Goal: Information Seeking & Learning: Understand process/instructions

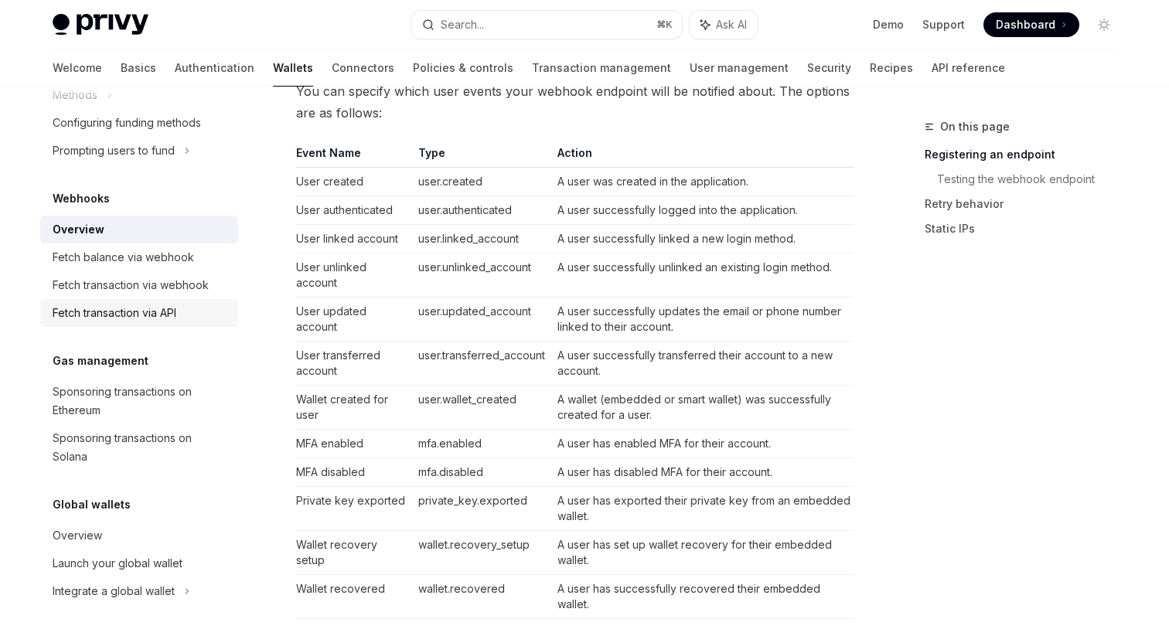
scroll to position [701, 0]
click at [175, 61] on link "Authentication" at bounding box center [215, 67] width 80 height 37
type textarea "*"
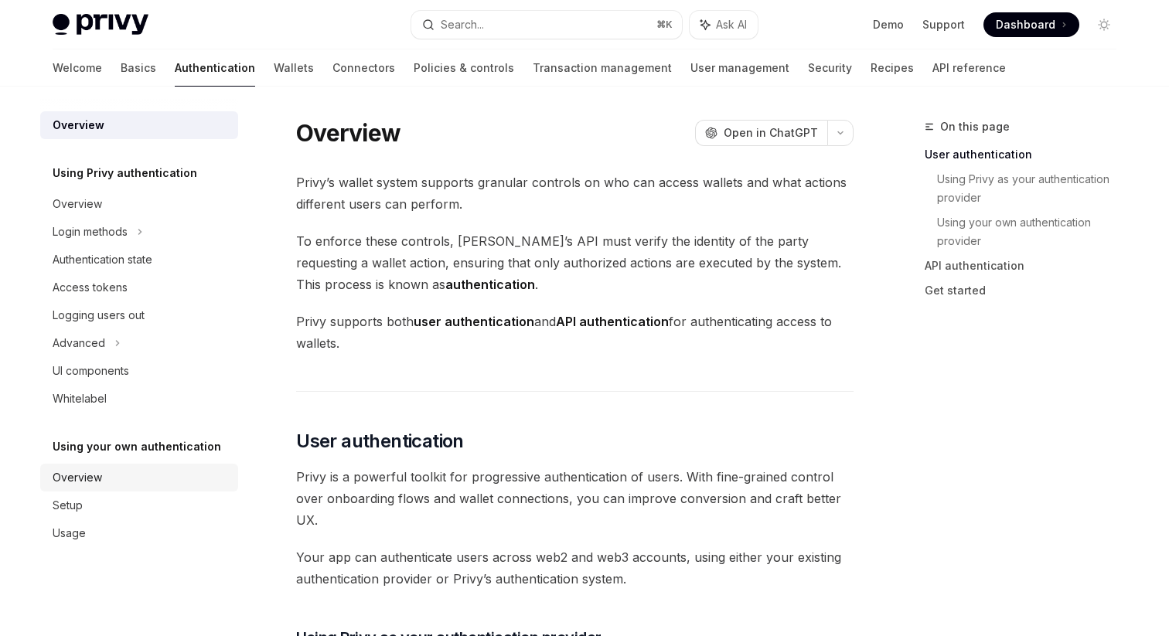
click at [99, 477] on div "Overview" at bounding box center [77, 478] width 49 height 19
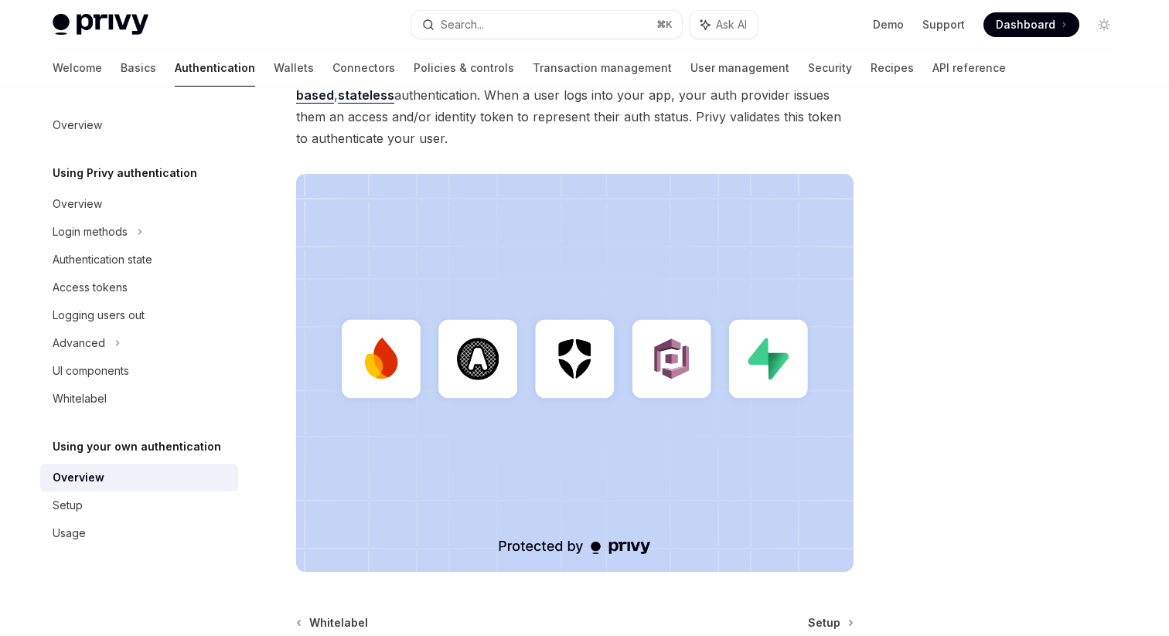
scroll to position [465, 0]
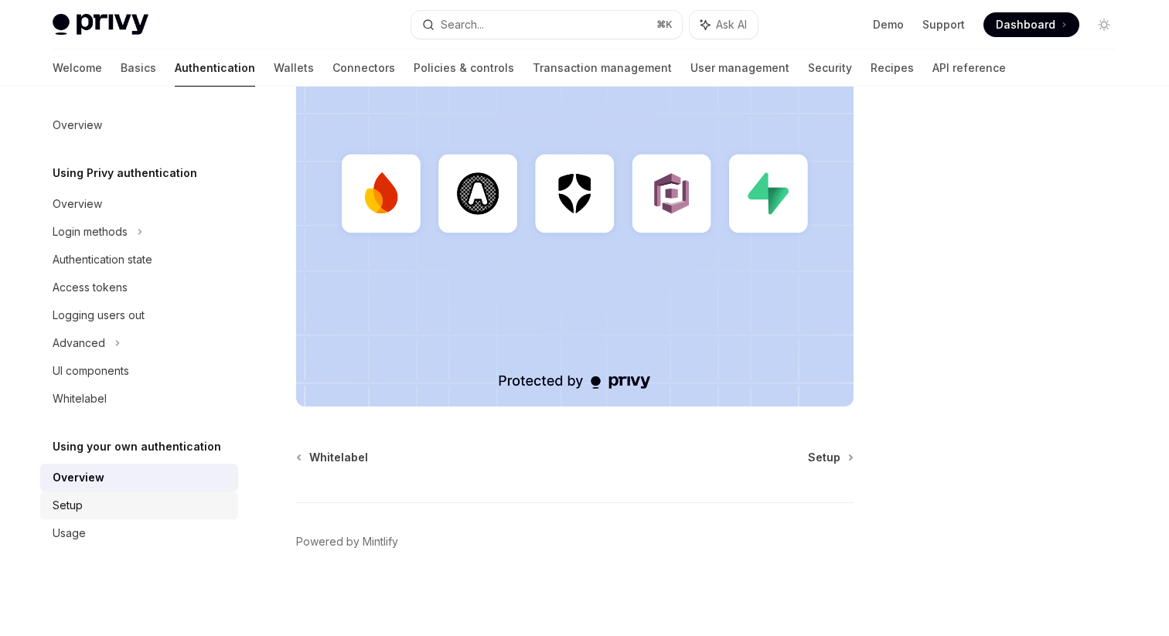
click at [142, 501] on div "Setup" at bounding box center [141, 505] width 176 height 19
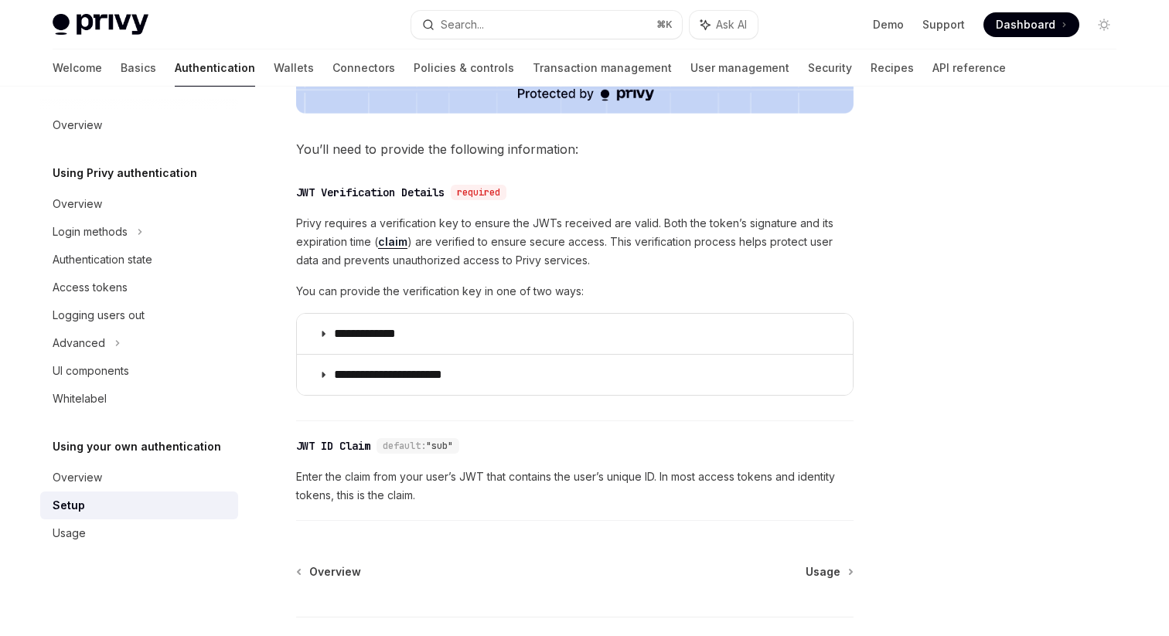
scroll to position [701, 0]
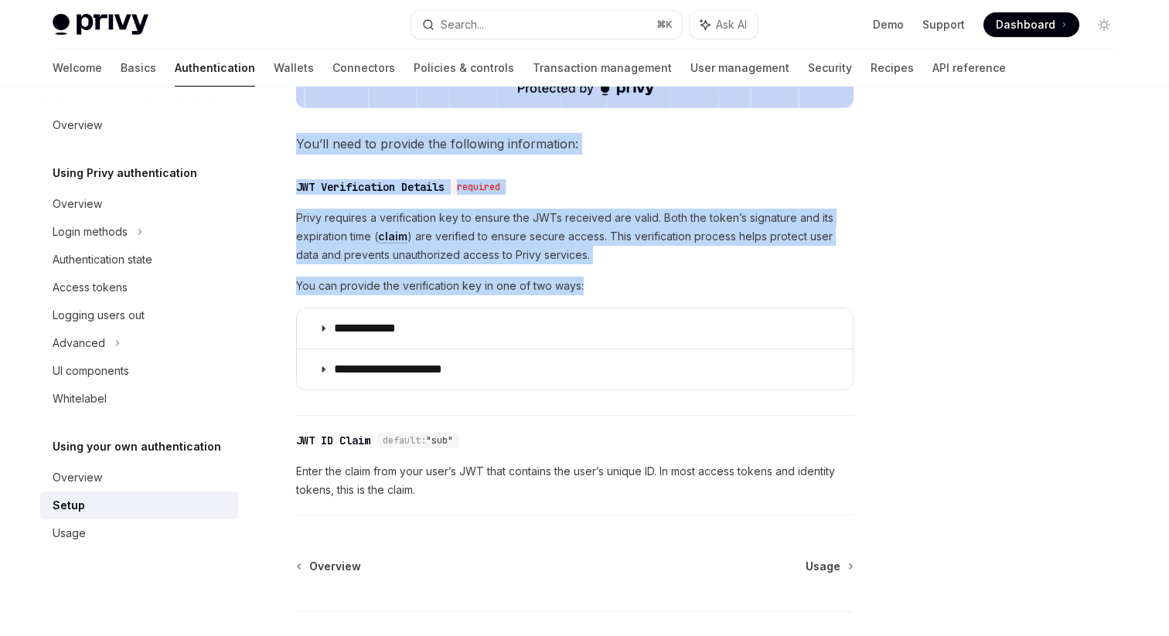
copy div "You’ll need to provide the following information: ​ JWT Verification Details re…"
drag, startPoint x: 298, startPoint y: 146, endPoint x: 606, endPoint y: 285, distance: 338.1
click at [606, 285] on div "**********" at bounding box center [574, 18] width 557 height 994
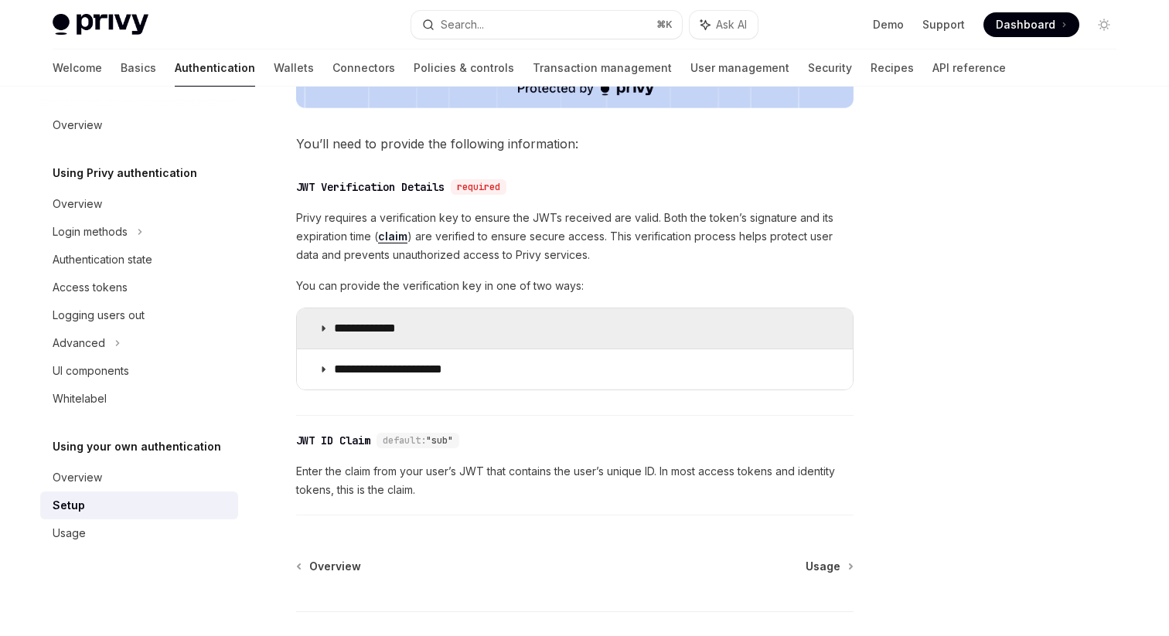
click at [320, 325] on icon at bounding box center [323, 328] width 9 height 9
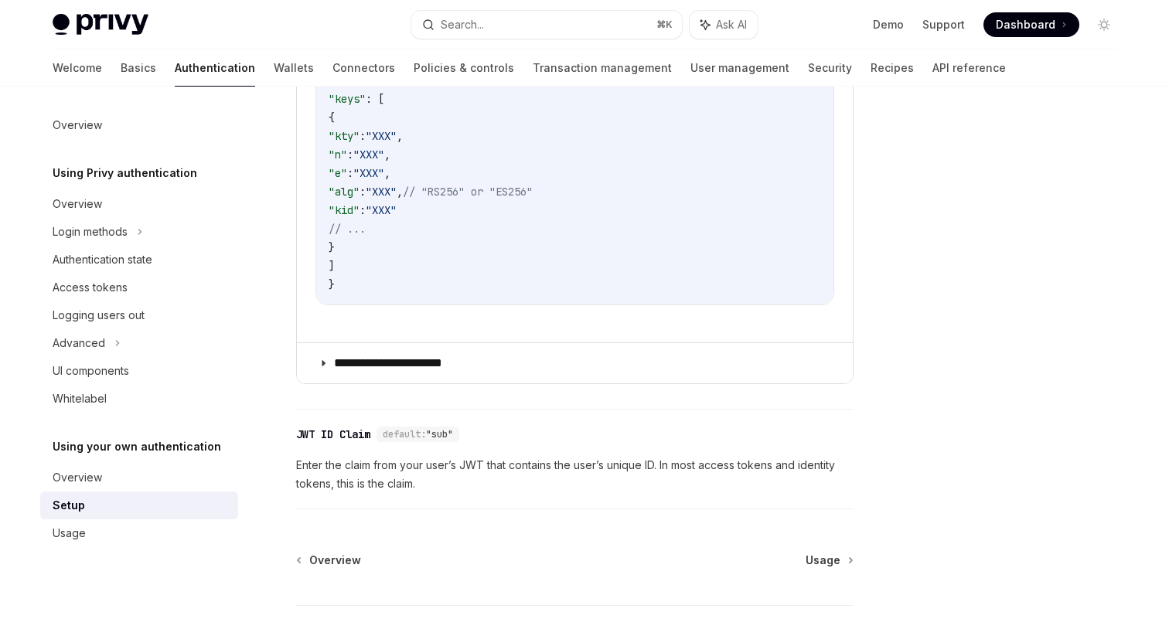
scroll to position [1158, 0]
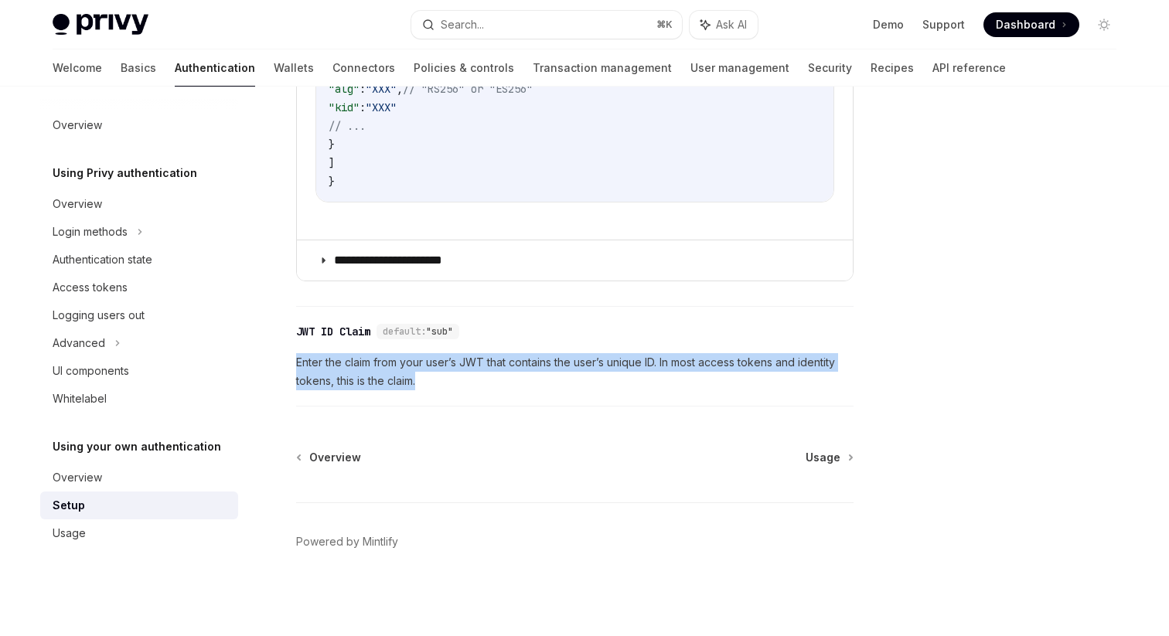
drag, startPoint x: 425, startPoint y: 381, endPoint x: 288, endPoint y: 363, distance: 138.8
copy span "Enter the claim from your user’s JWT that contains the user’s unique ID. In mos…"
click at [146, 527] on div "Usage" at bounding box center [141, 533] width 176 height 19
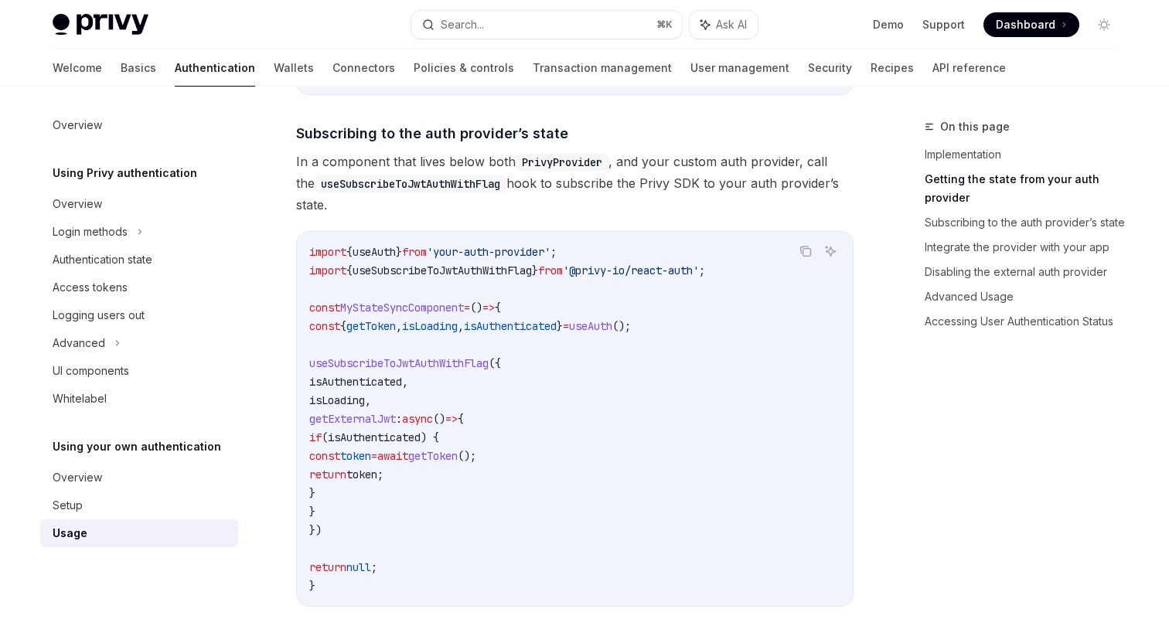
scroll to position [513, 0]
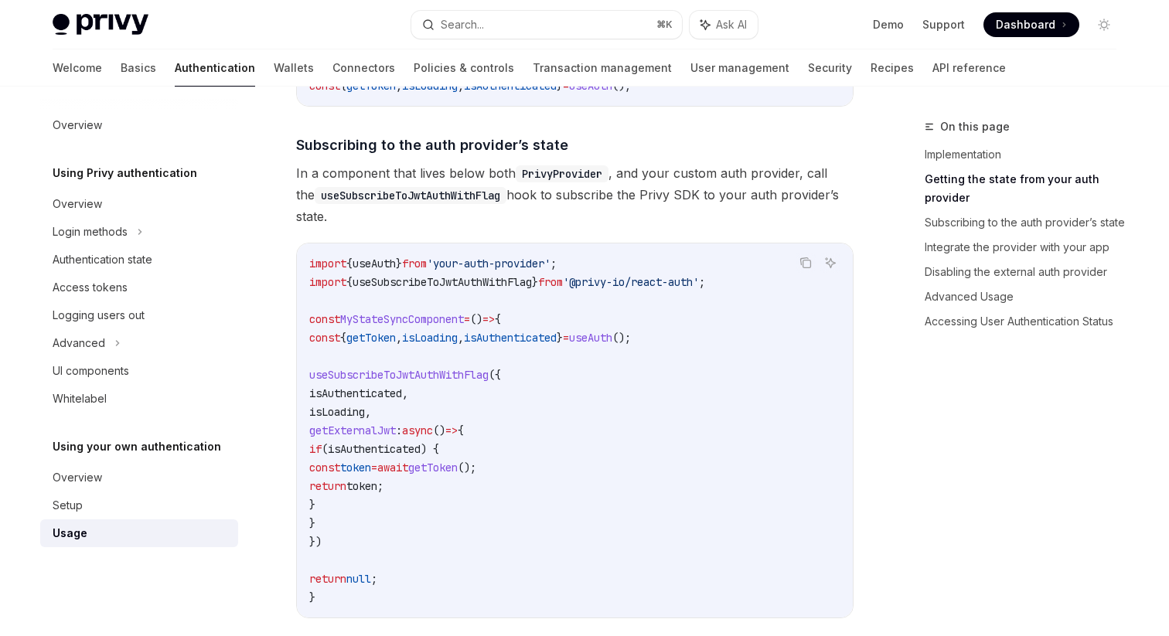
drag, startPoint x: 354, startPoint y: 219, endPoint x: 301, endPoint y: 173, distance: 70.2
click at [301, 173] on span "In a component that lives below both PrivyProvider , and your custom auth provi…" at bounding box center [574, 194] width 557 height 65
drag, startPoint x: 297, startPoint y: 173, endPoint x: 345, endPoint y: 213, distance: 62.6
click at [345, 213] on span "In a component that lives below both PrivyProvider , and your custom auth provi…" at bounding box center [574, 194] width 557 height 65
copy span "In a component that lives below both PrivyProvider , and your custom auth provi…"
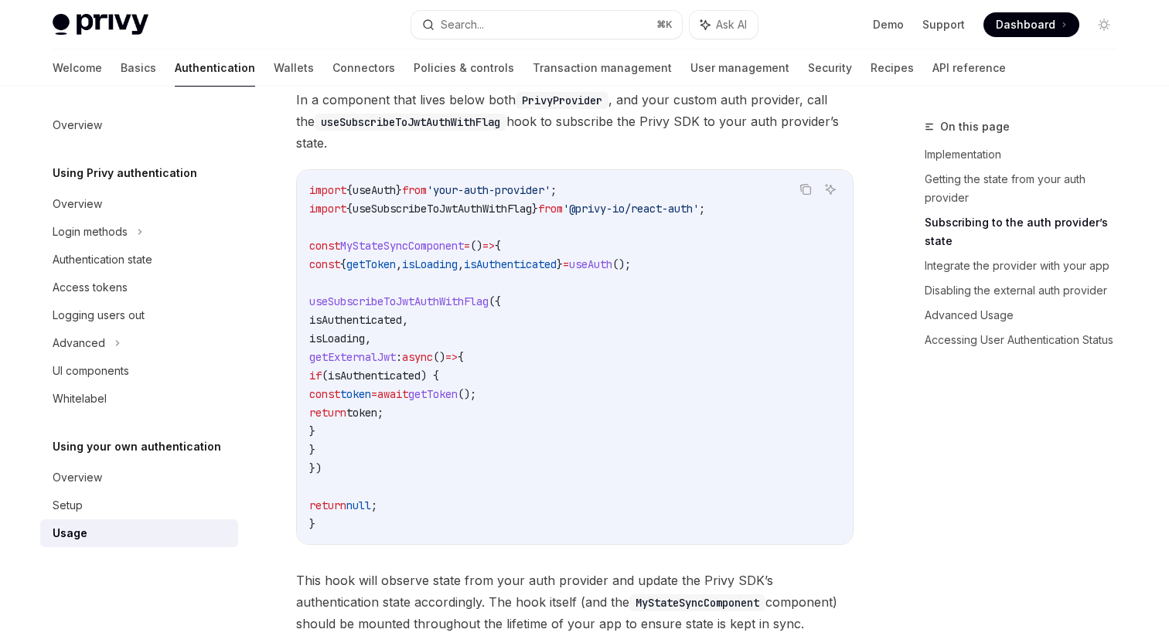
scroll to position [543, 0]
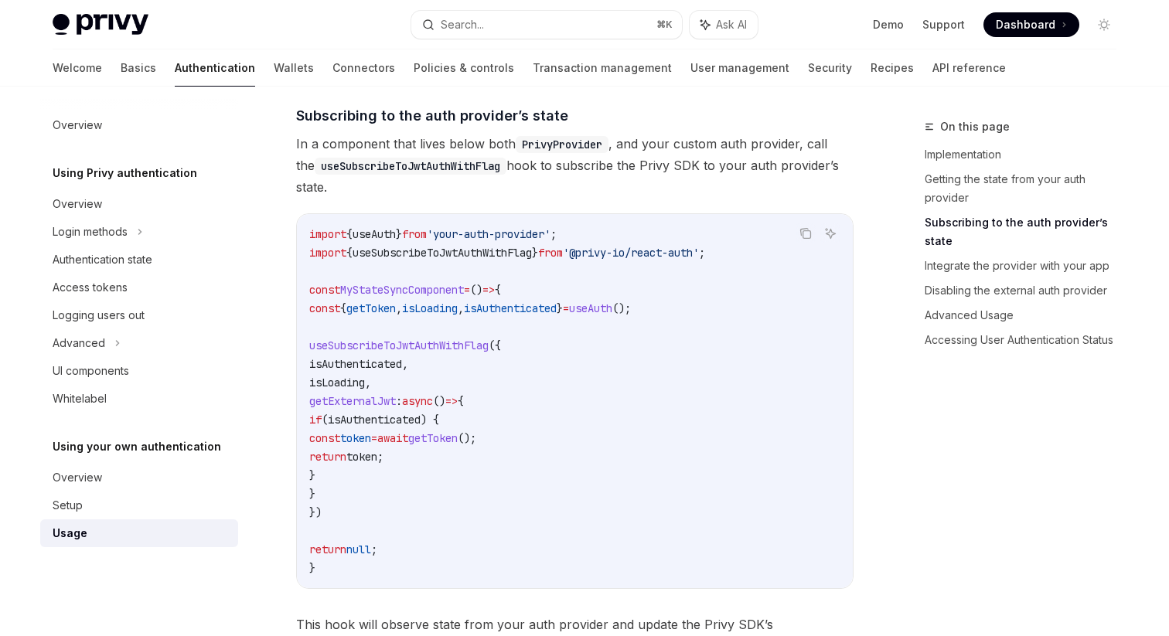
copy span "In a component that lives below both PrivyProvider , and your custom auth provi…"
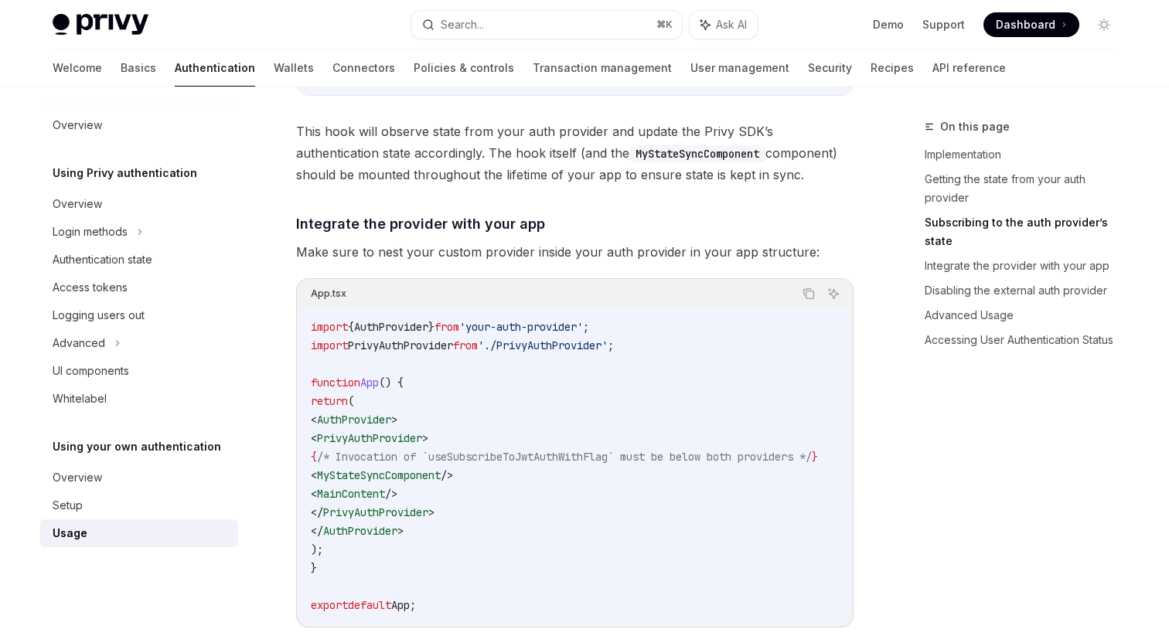
scroll to position [1028, 0]
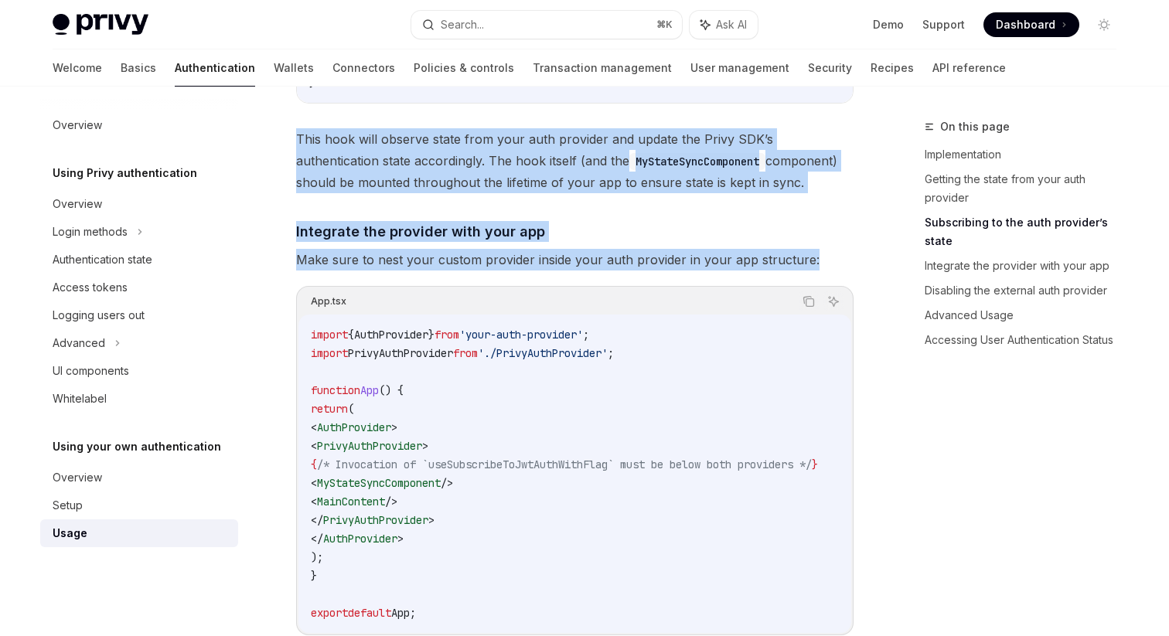
drag, startPoint x: 297, startPoint y: 138, endPoint x: 837, endPoint y: 266, distance: 554.6
copy div "This hook will observe state from your auth provider and update the Privy SDK’s…"
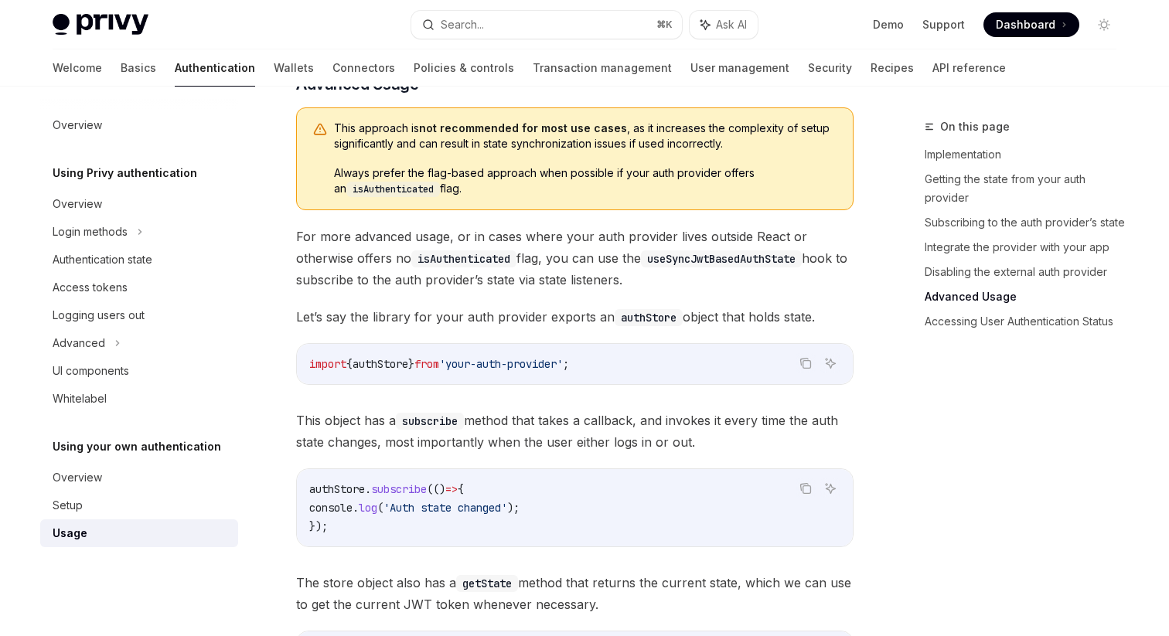
scroll to position [1944, 0]
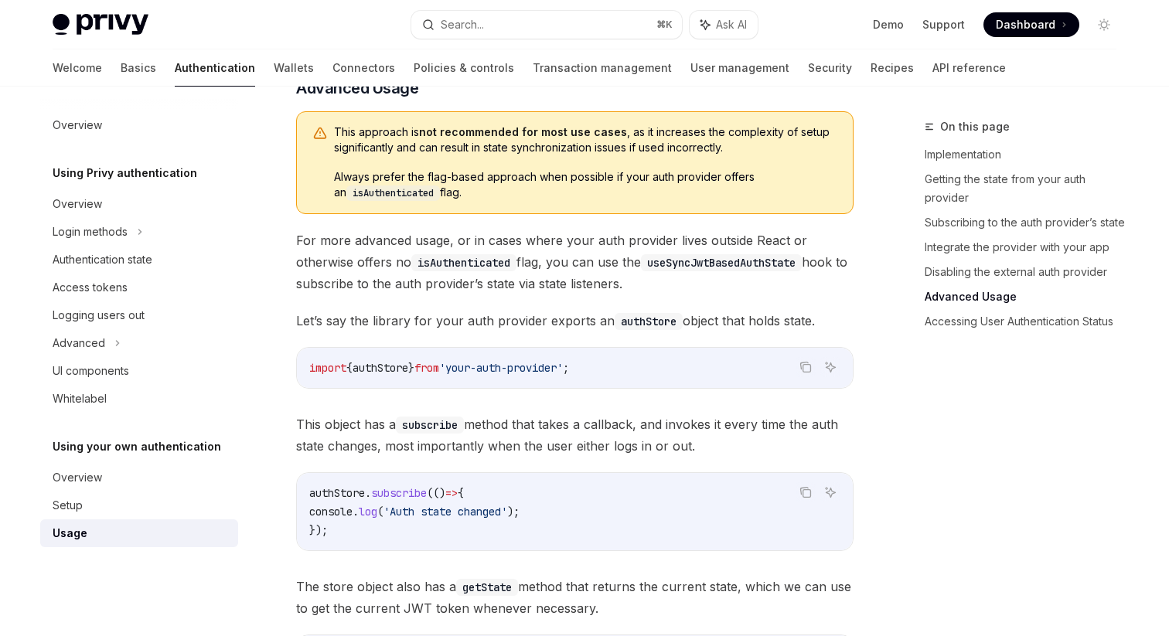
drag, startPoint x: 299, startPoint y: 94, endPoint x: 823, endPoint y: 329, distance: 574.5
click at [823, 329] on div "​ Implementation To integrate JWT-based authentication with Privy in your React…" at bounding box center [574, 69] width 557 height 3394
copy div "Advanced Usage This approach is not recommended for most use cases , as it incr…"
click at [427, 311] on div "​ Implementation To integrate JWT-based authentication with Privy in your React…" at bounding box center [574, 69] width 557 height 3394
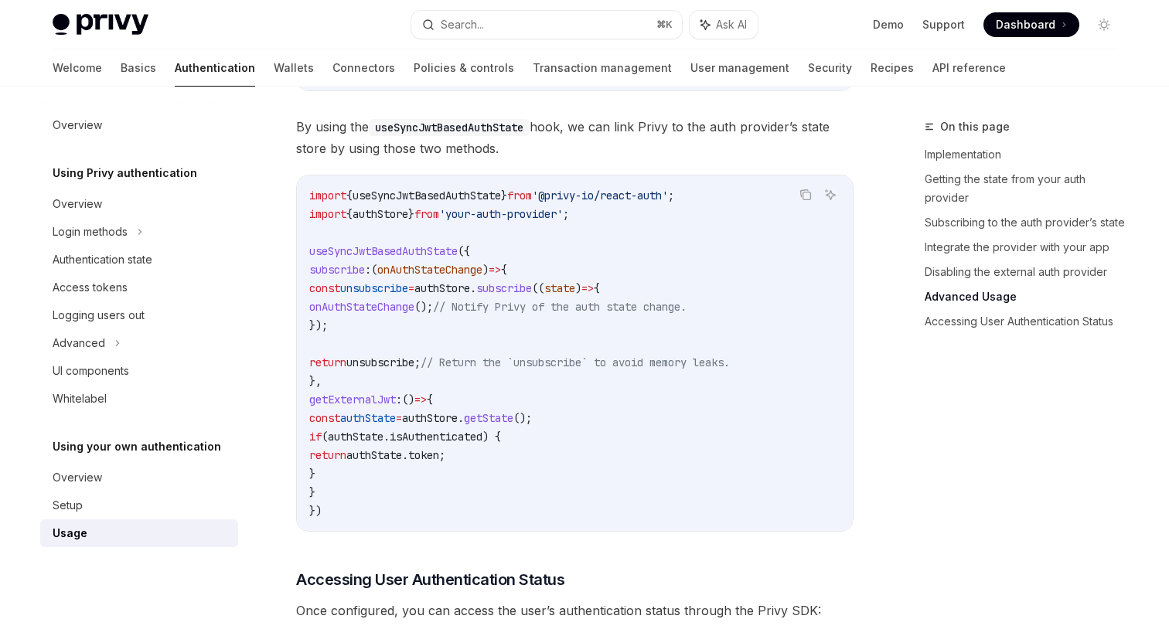
scroll to position [2558, 0]
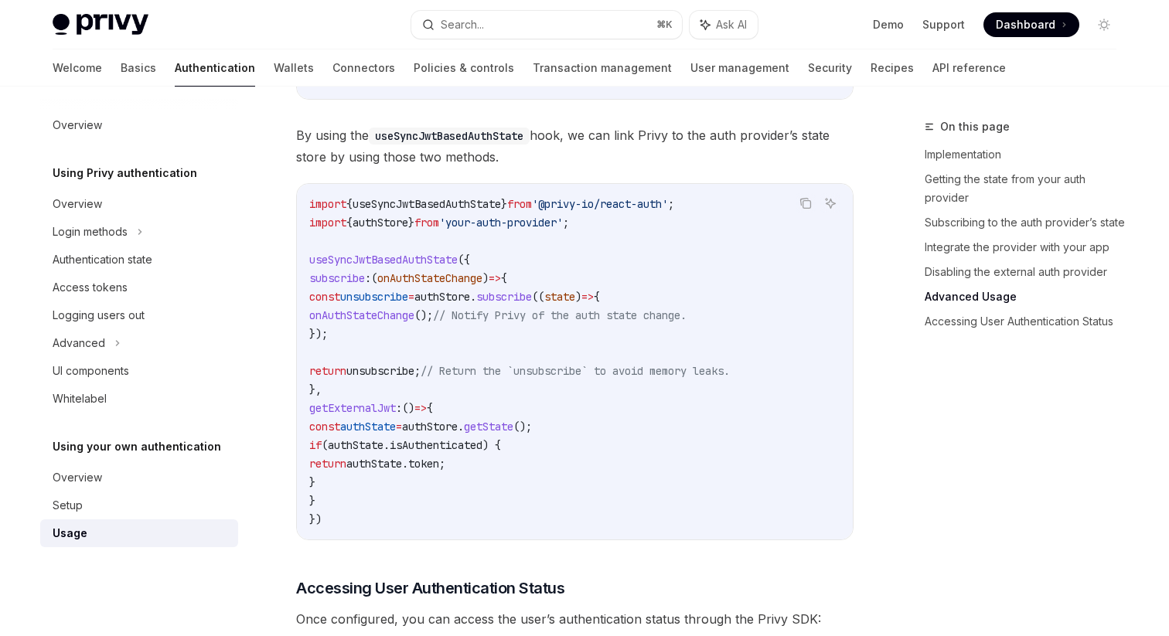
drag, startPoint x: 297, startPoint y: 138, endPoint x: 557, endPoint y: 155, distance: 261.2
click at [557, 155] on span "By using the useSyncJwtBasedAuthState hook, we can link Privy to the auth provi…" at bounding box center [574, 145] width 557 height 43
copy span "By using the useSyncJwtBasedAuthState hook, we can link Privy to the auth provi…"
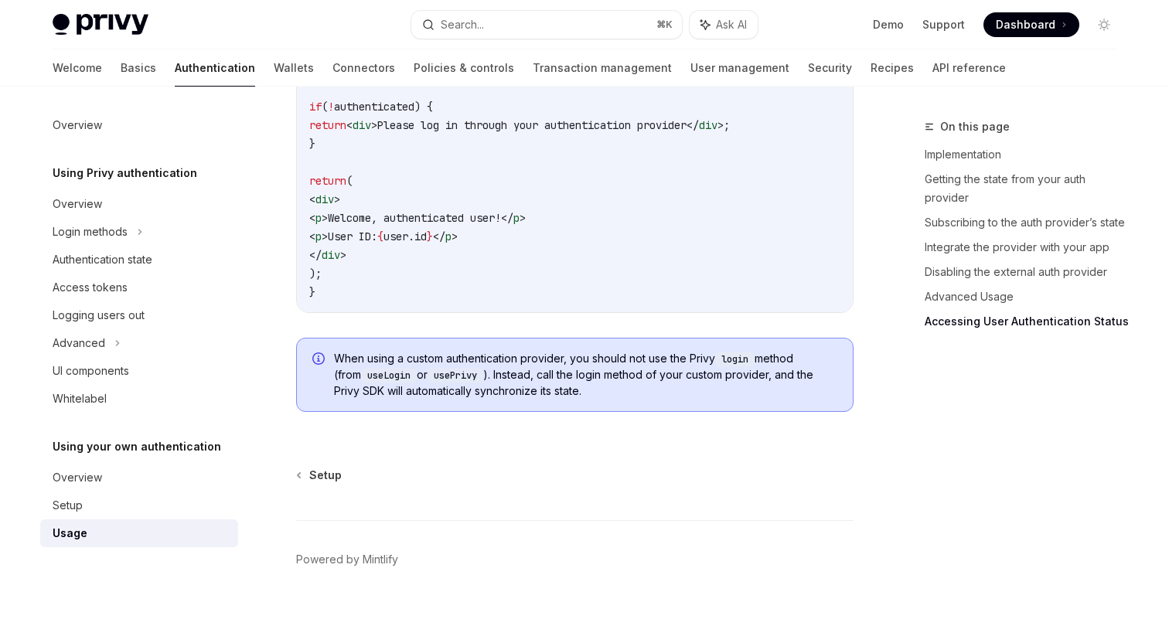
scroll to position [3283, 0]
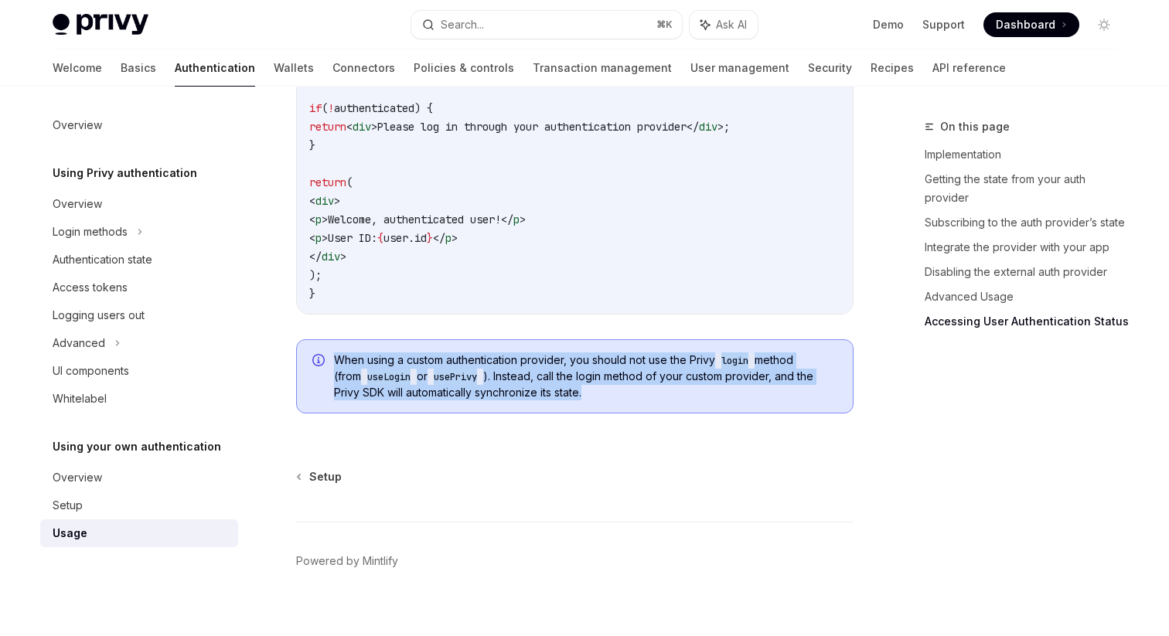
drag, startPoint x: 573, startPoint y: 401, endPoint x: 331, endPoint y: 364, distance: 244.8
click at [331, 364] on div "When using a custom authentication provider, you should not use the Privy login…" at bounding box center [574, 376] width 557 height 74
copy span "When using a custom authentication provider, you should not use the Privy login…"
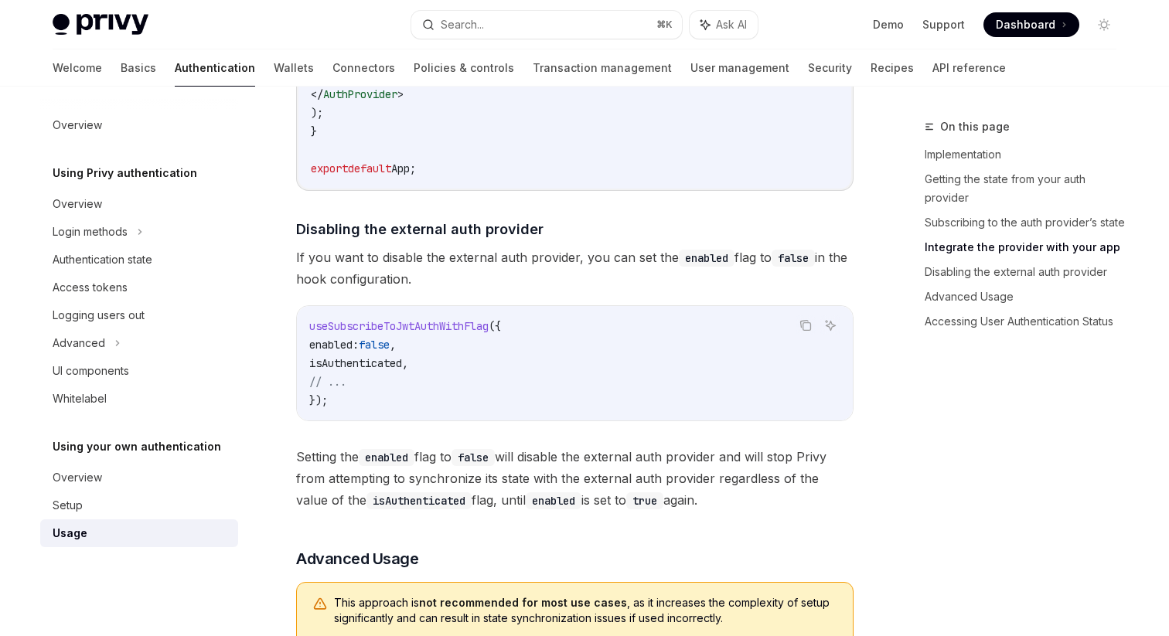
scroll to position [1471, 0]
copy span "Setting the enabled flag to false will disable the external auth provider and w…"
drag, startPoint x: 298, startPoint y: 462, endPoint x: 741, endPoint y: 506, distance: 445.2
click at [741, 506] on span "Setting the enabled flag to false will disable the external auth provider and w…" at bounding box center [574, 480] width 557 height 65
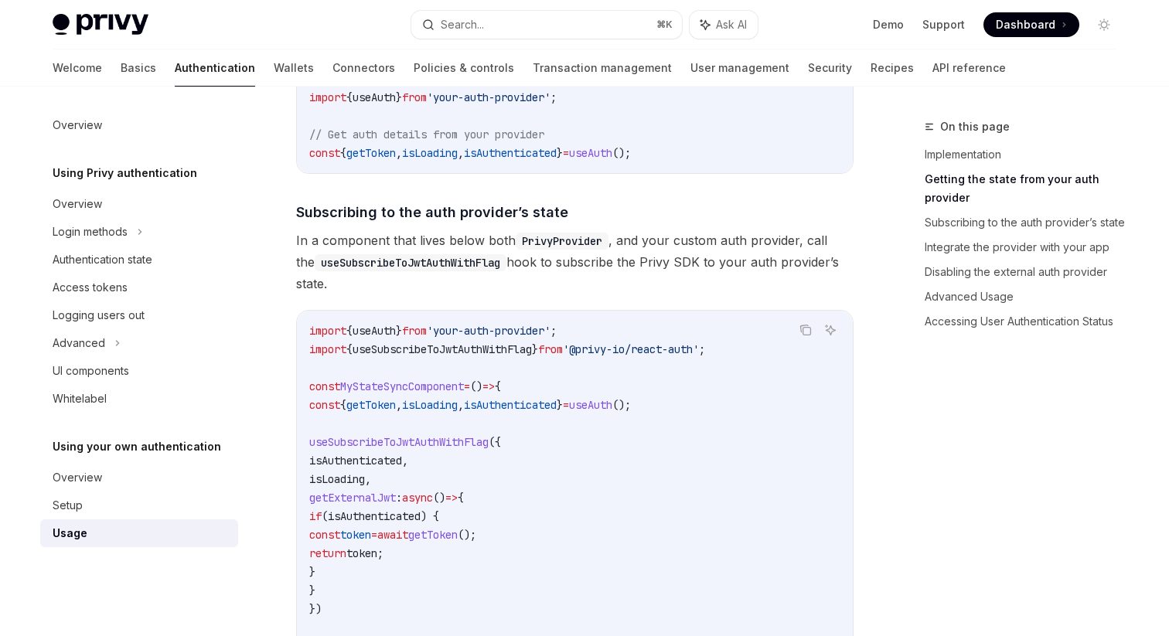
scroll to position [440, 0]
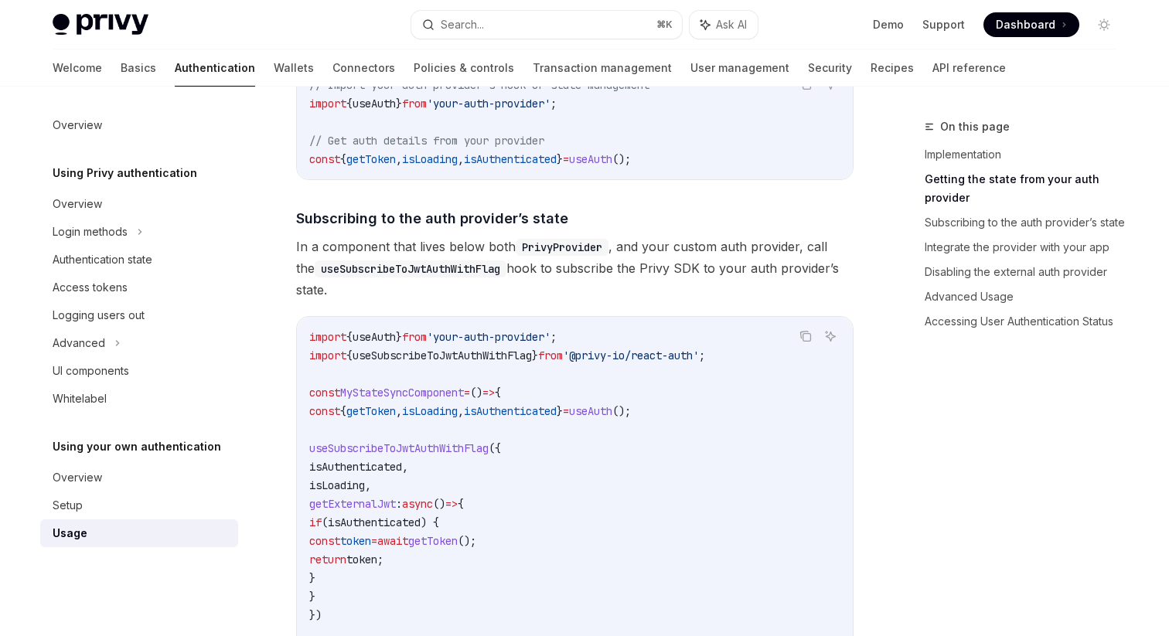
drag, startPoint x: 295, startPoint y: 247, endPoint x: 350, endPoint y: 289, distance: 69.6
copy span "In a component that lives below both PrivyProvider , and your custom auth provi…"
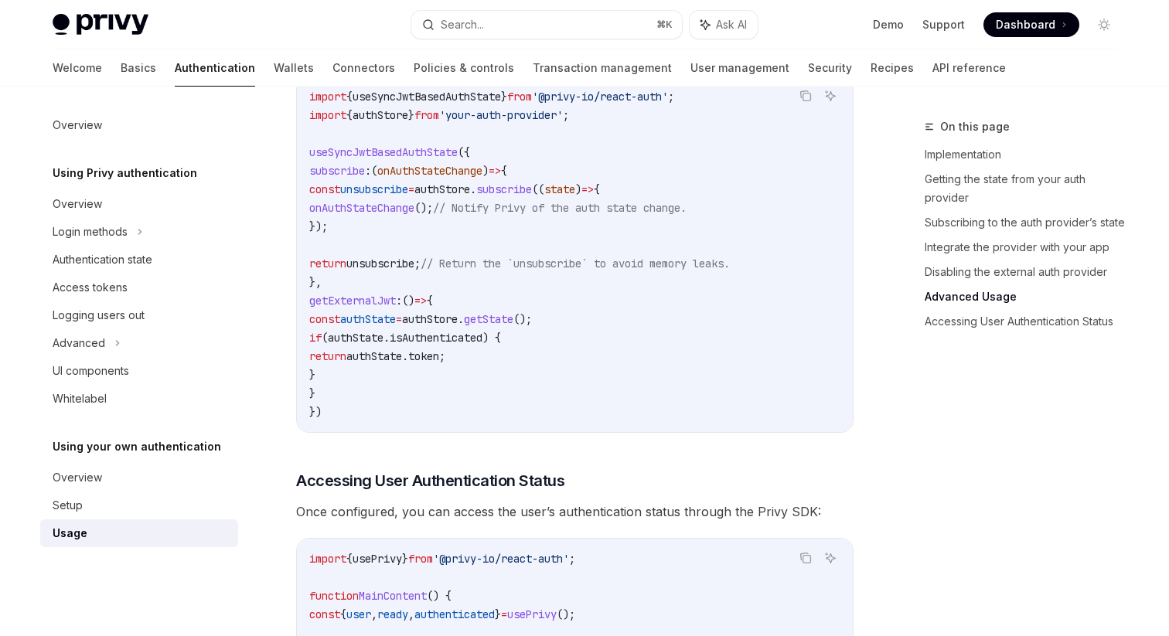
scroll to position [3307, 0]
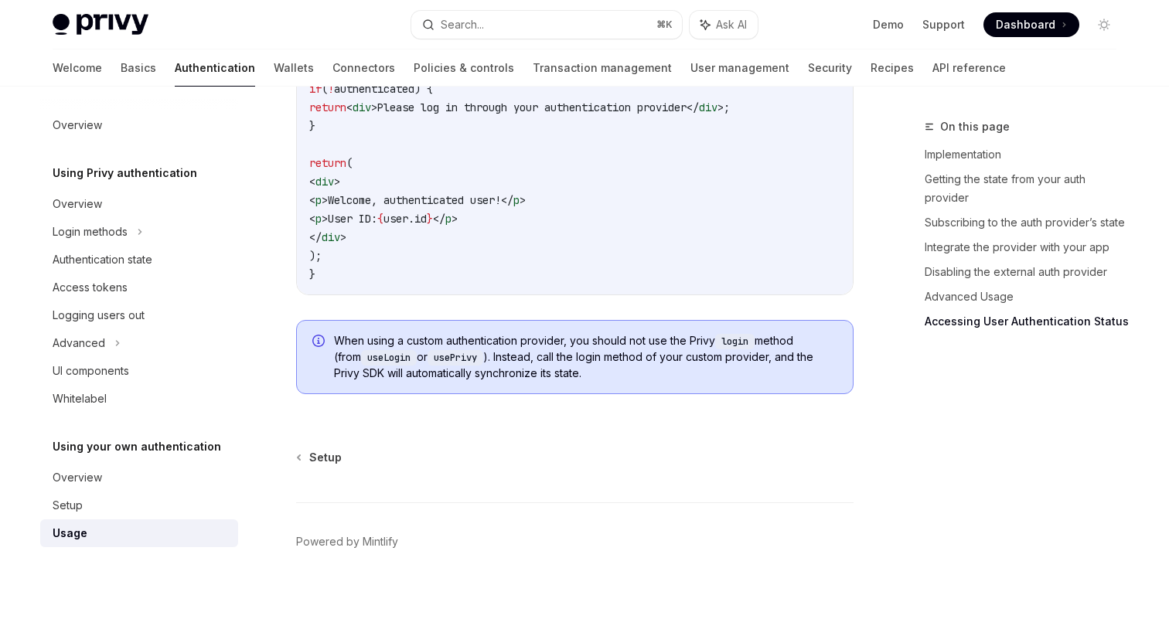
click at [581, 356] on span "When using a custom authentication provider, you should not use the Privy login…" at bounding box center [585, 357] width 503 height 48
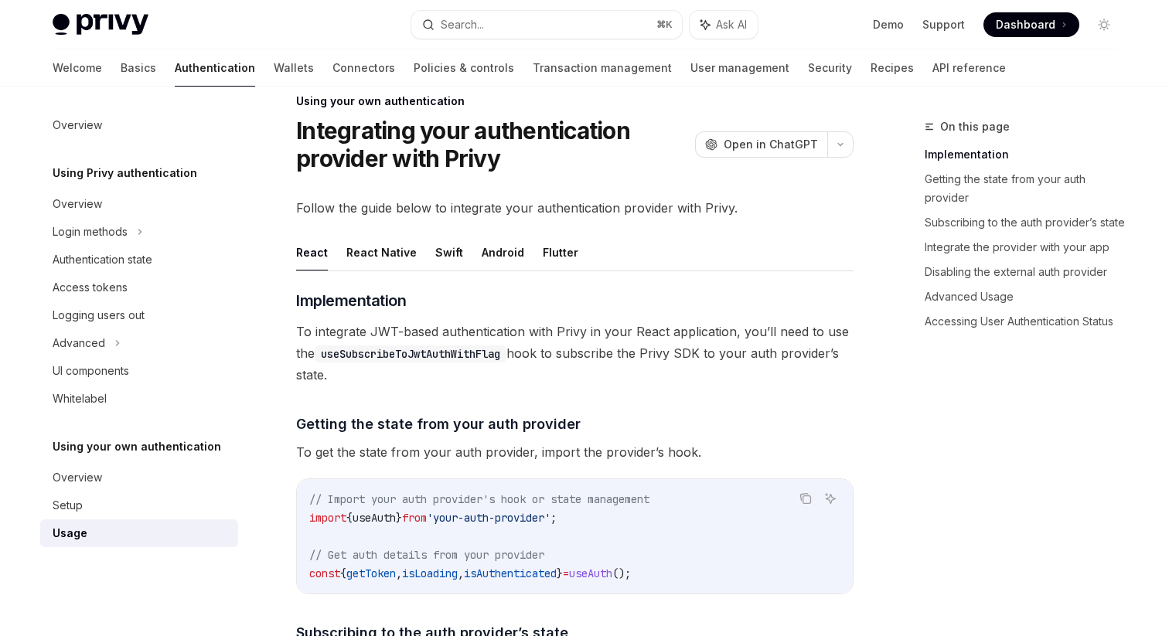
scroll to position [6, 0]
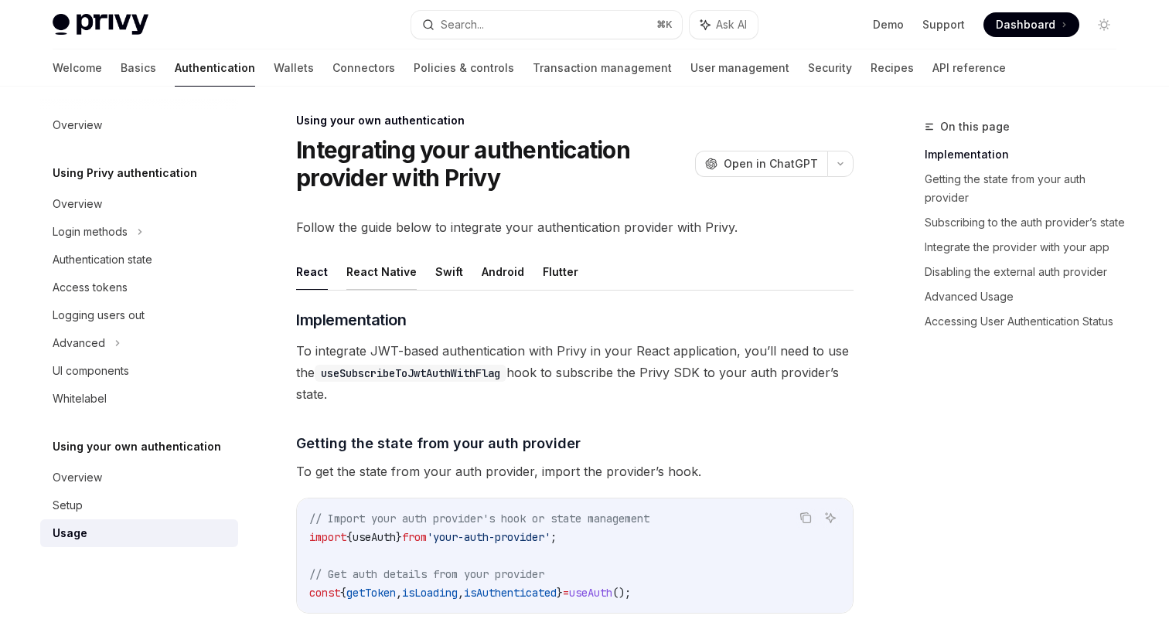
click at [387, 270] on button "React Native" at bounding box center [381, 272] width 70 height 36
type textarea "*"
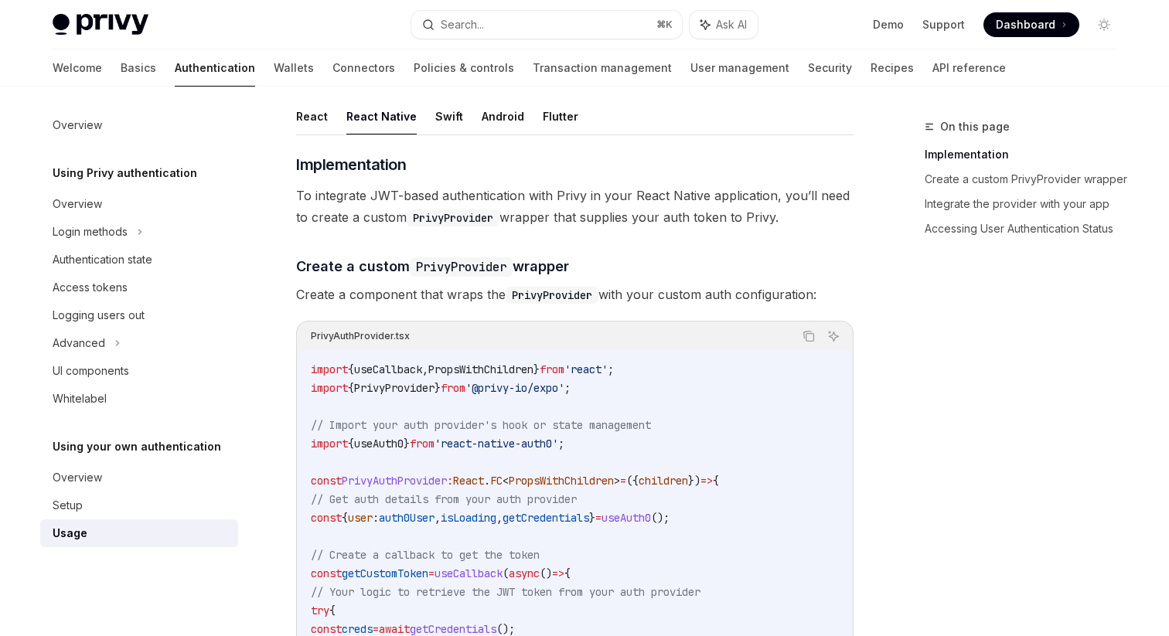
scroll to position [137, 0]
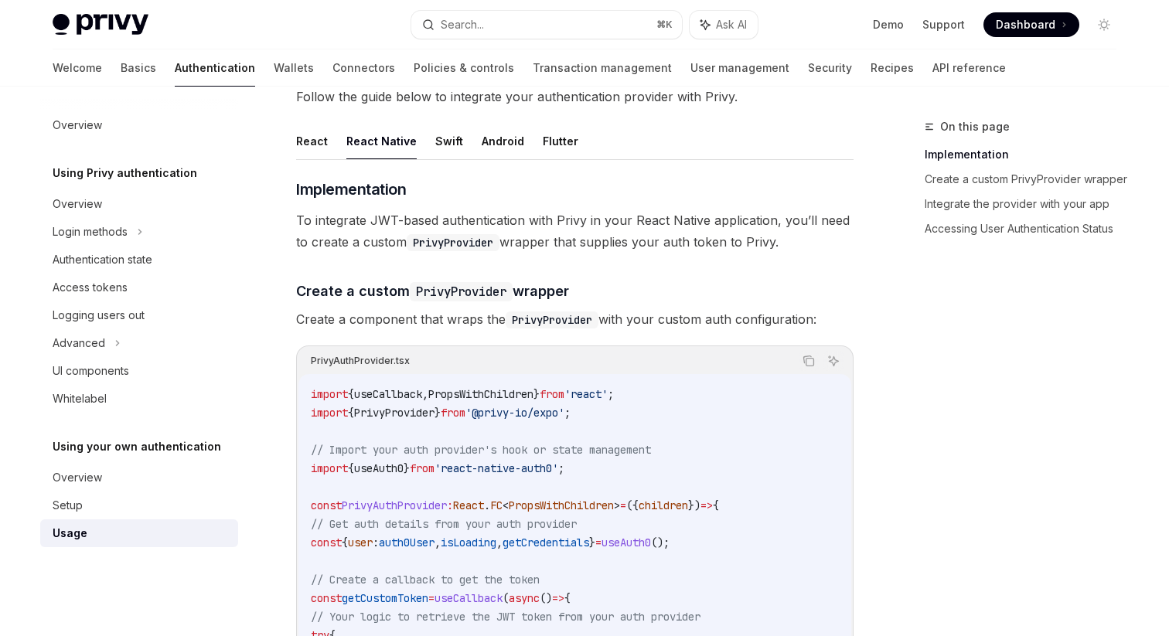
drag, startPoint x: 298, startPoint y: 216, endPoint x: 791, endPoint y: 243, distance: 494.0
click at [791, 243] on span "To integrate JWT-based authentication with Privy in your React Native applicati…" at bounding box center [574, 231] width 557 height 43
click at [618, 311] on span "Create a component that wraps the PrivyProvider with your custom auth configura…" at bounding box center [574, 320] width 557 height 22
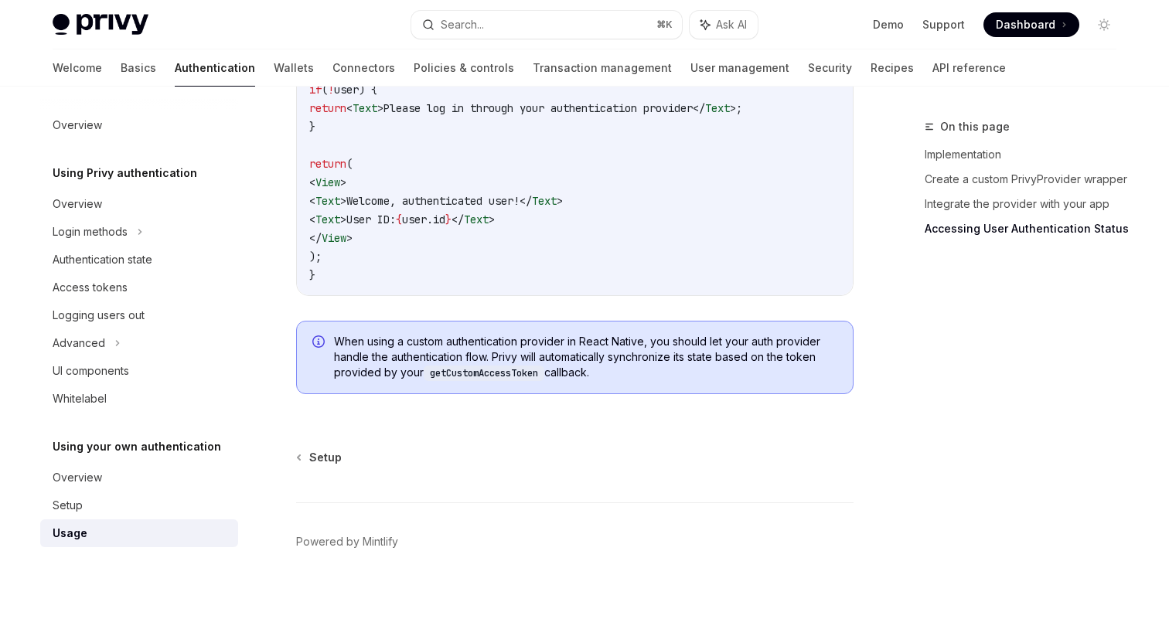
scroll to position [2034, 0]
drag, startPoint x: 599, startPoint y: 377, endPoint x: 325, endPoint y: 343, distance: 276.6
click at [325, 343] on div "When using a custom authentication provider in React Native, you should let you…" at bounding box center [574, 357] width 557 height 73
click at [424, 367] on code "getCustomAccessToken" at bounding box center [484, 373] width 121 height 15
